Goal: Task Accomplishment & Management: Complete application form

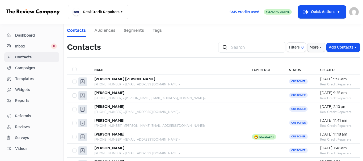
drag, startPoint x: 336, startPoint y: 10, endPoint x: 363, endPoint y: 47, distance: 45.8
click at [363, 46] on div "Real Credit Repairers Switch Business All businesses No other businesses found …" at bounding box center [181, 80] width 363 height 161
click at [334, 50] on button "Add Contacts" at bounding box center [343, 47] width 33 height 9
click at [332, 49] on button "Add Contacts" at bounding box center [343, 47] width 33 height 9
click at [345, 48] on button "Add Contacts" at bounding box center [343, 47] width 33 height 9
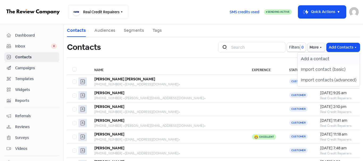
click at [323, 59] on button "Add a contact" at bounding box center [329, 59] width 62 height 11
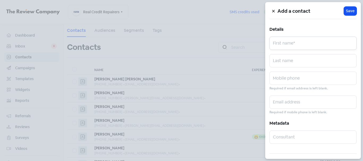
click at [303, 48] on input "text" at bounding box center [313, 43] width 87 height 13
paste input "[PERSON_NAME]"
click at [289, 45] on input "[PERSON_NAME]" at bounding box center [313, 43] width 87 height 13
type input "Leoni"
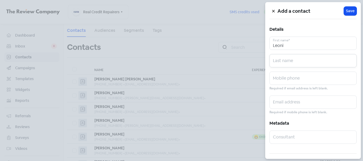
paste input "[PERSON_NAME]"
type input "[PERSON_NAME]"
click at [275, 73] on input "text" at bounding box center [313, 78] width 87 height 13
paste input "0434114792"
type input "0434114792"
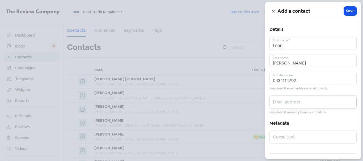
click at [291, 105] on input "text" at bounding box center [313, 102] width 87 height 13
paste input "[EMAIL_ADDRESS][PERSON_NAME][DOMAIN_NAME]"
type input "[EMAIL_ADDRESS][PERSON_NAME][DOMAIN_NAME]"
click at [350, 13] on span "Save" at bounding box center [350, 11] width 9 height 6
